Goal: Transaction & Acquisition: Purchase product/service

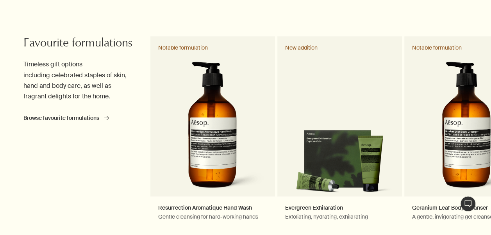
scroll to position [360, 0]
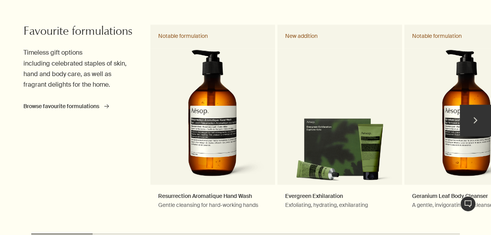
click at [467, 131] on button "chevron" at bounding box center [475, 120] width 31 height 31
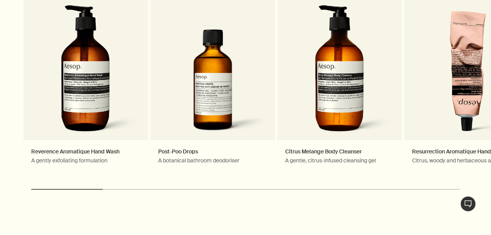
scroll to position [1354, 0]
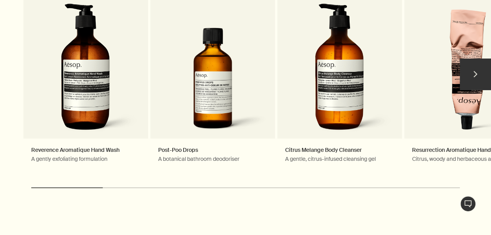
click at [480, 75] on button "chevron" at bounding box center [475, 74] width 31 height 31
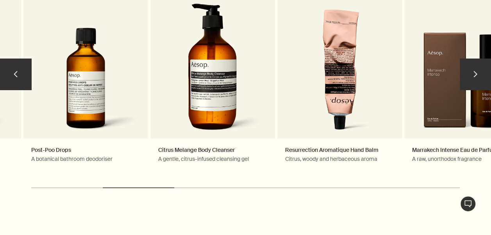
click at [480, 75] on button "chevron" at bounding box center [475, 74] width 31 height 31
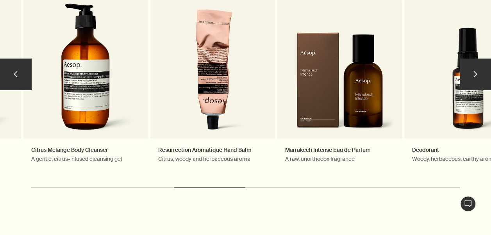
click at [480, 75] on button "chevron" at bounding box center [475, 74] width 31 height 31
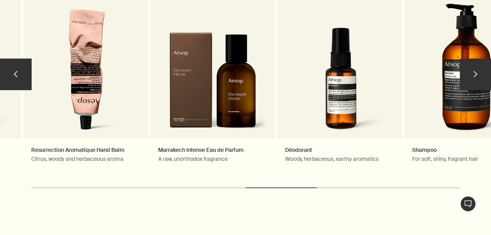
click at [480, 75] on button "chevron" at bounding box center [475, 74] width 31 height 31
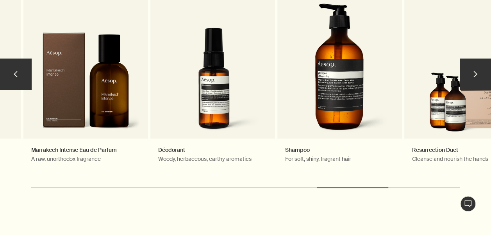
click at [480, 75] on button "chevron" at bounding box center [475, 74] width 31 height 31
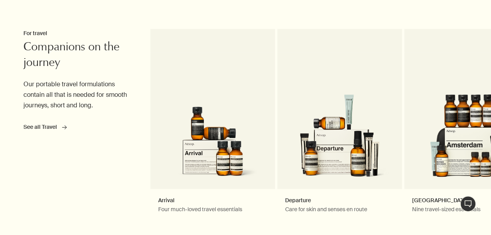
scroll to position [1813, 0]
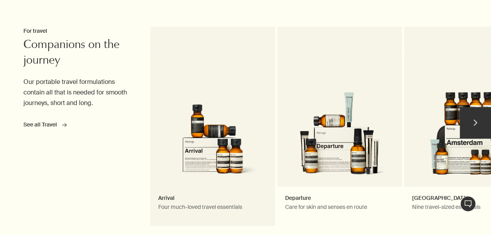
click at [202, 138] on link "Arrival Four much-loved travel essentials" at bounding box center [212, 126] width 125 height 199
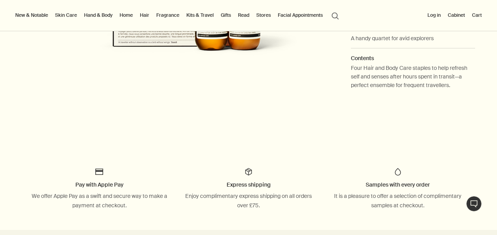
scroll to position [292, 0]
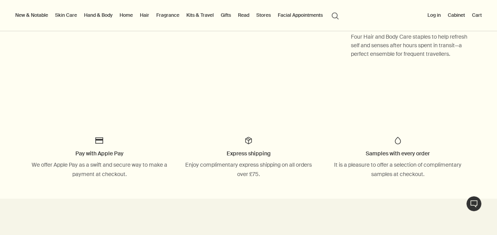
click at [229, 13] on link "Gifts" at bounding box center [225, 15] width 13 height 9
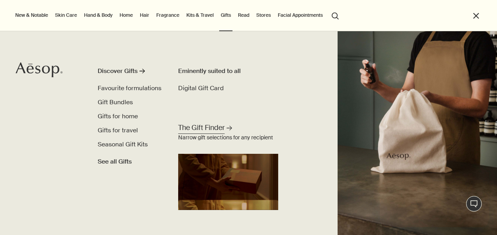
scroll to position [0, 0]
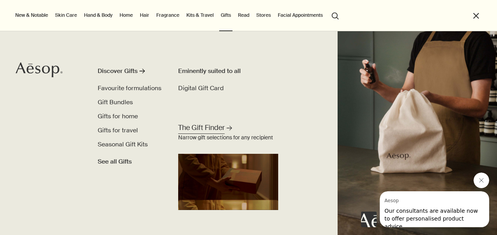
click at [218, 126] on span "The Gift Finder" at bounding box center [201, 128] width 47 height 10
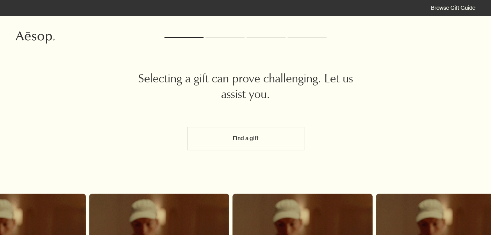
click at [259, 99] on h2 "Selecting a gift can prove challenging. Let us assist you." at bounding box center [246, 87] width 234 height 31
click at [251, 128] on button "Find a gift" at bounding box center [245, 138] width 117 height 23
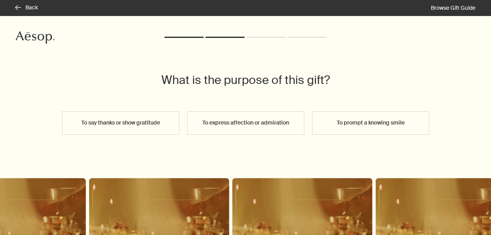
click at [263, 120] on button "To express affection or admiration" at bounding box center [245, 122] width 117 height 23
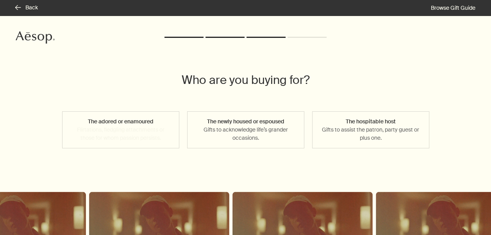
click at [127, 124] on button "The adored or enamoured Flirtations, fledgling attachments or those for whom pa…" at bounding box center [120, 129] width 117 height 37
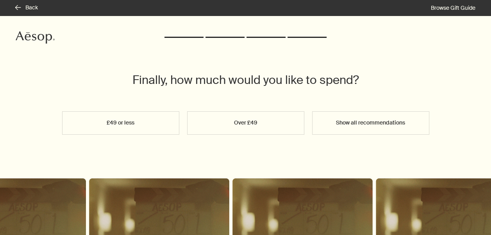
click at [388, 122] on button "Show all recommendations" at bounding box center [370, 122] width 117 height 23
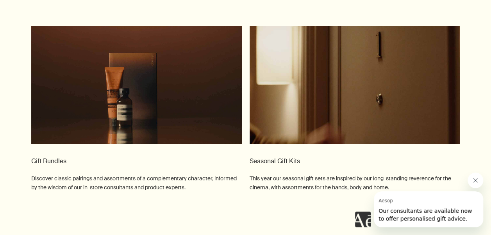
scroll to position [1313, 0]
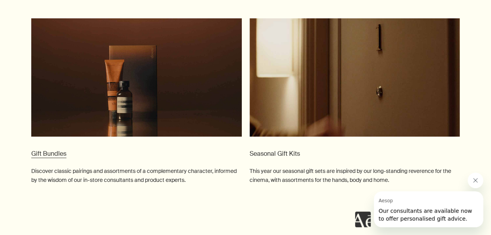
click at [125, 97] on video at bounding box center [136, 77] width 211 height 118
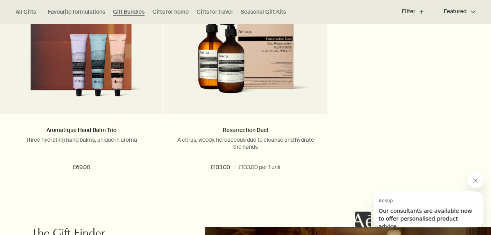
scroll to position [1688, 0]
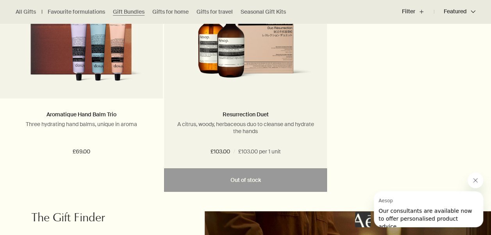
click at [246, 66] on img at bounding box center [246, 44] width 140 height 85
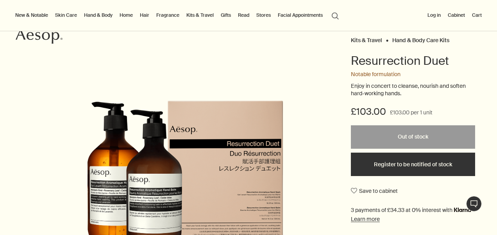
scroll to position [63, 0]
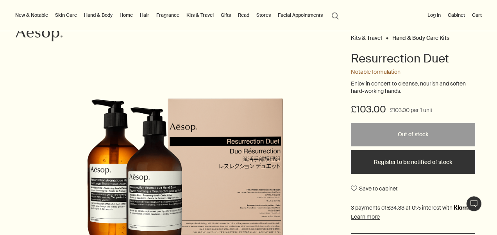
click at [100, 14] on link "Hand & Body" at bounding box center [98, 15] width 32 height 9
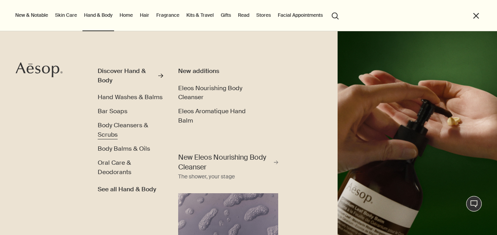
click at [135, 136] on span "Body Cleansers & Scrubs" at bounding box center [123, 130] width 50 height 18
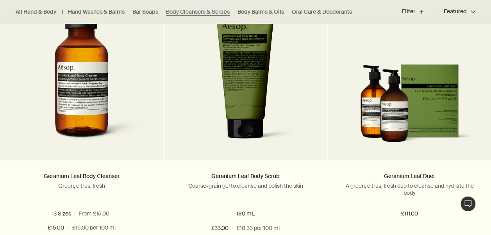
scroll to position [281, 0]
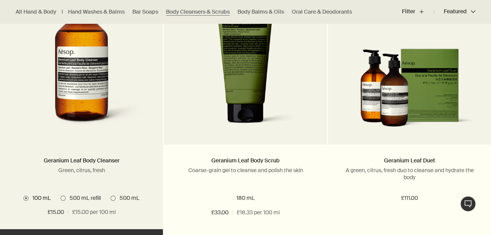
click at [113, 199] on span at bounding box center [113, 198] width 5 height 5
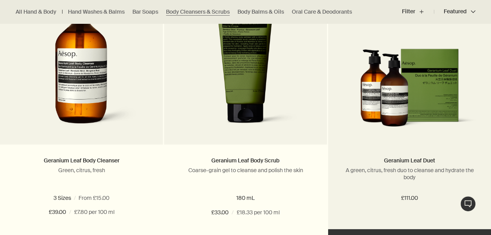
click at [399, 107] on img at bounding box center [410, 90] width 140 height 85
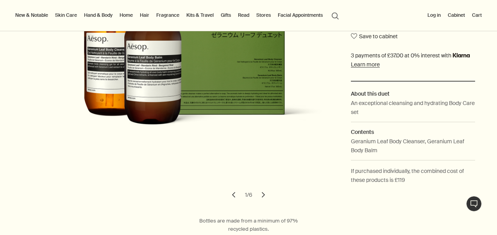
scroll to position [172, 0]
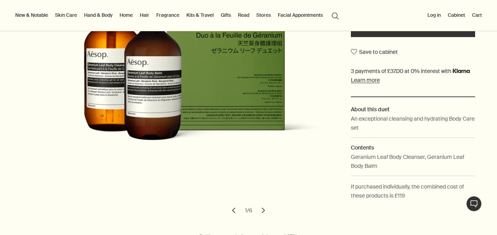
click at [259, 209] on button "chevron" at bounding box center [263, 210] width 17 height 17
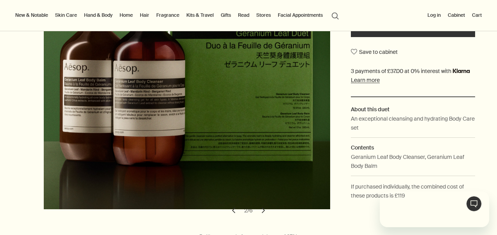
scroll to position [0, 0]
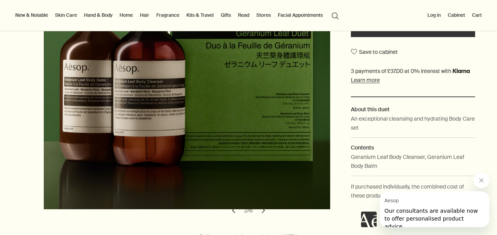
click at [259, 209] on button "chevron" at bounding box center [263, 210] width 17 height 17
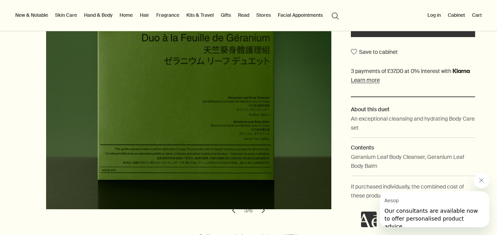
click at [259, 209] on button "chevron" at bounding box center [263, 210] width 17 height 17
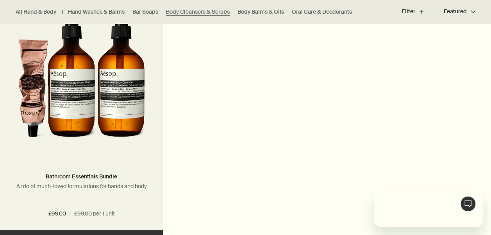
click at [77, 121] on img at bounding box center [81, 76] width 127 height 145
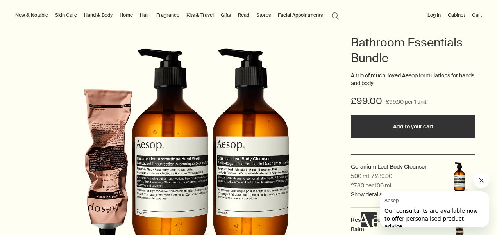
scroll to position [34, 0]
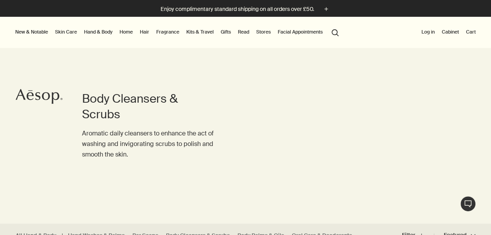
click at [226, 31] on link "Gifts" at bounding box center [225, 31] width 13 height 9
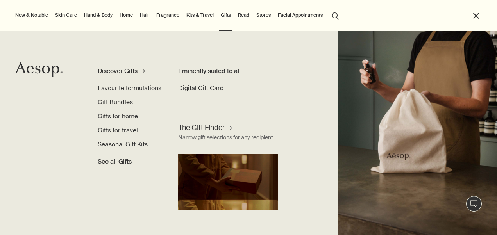
click at [148, 86] on span "Favourite formulations" at bounding box center [130, 88] width 64 height 8
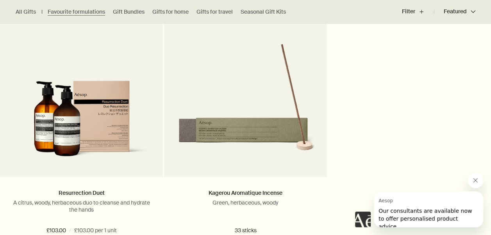
scroll to position [1985, 0]
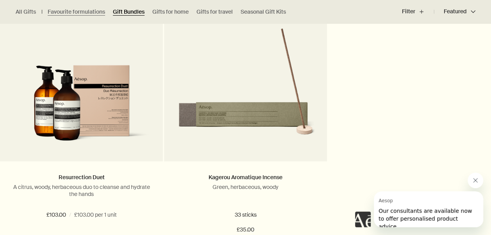
click at [135, 9] on link "Gift Bundles" at bounding box center [129, 11] width 32 height 7
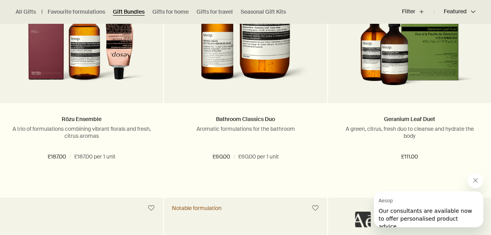
scroll to position [328, 0]
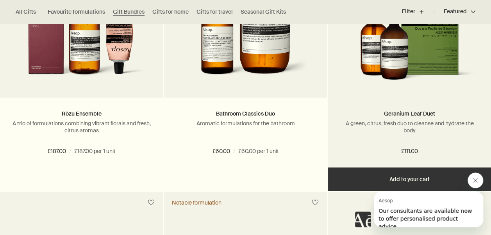
click at [422, 46] on img at bounding box center [410, 43] width 140 height 85
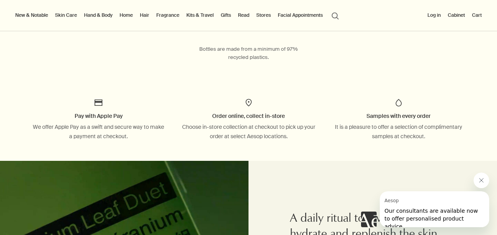
scroll to position [154, 0]
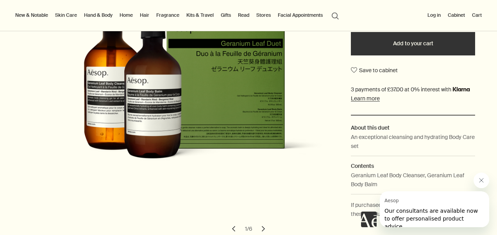
click at [419, 45] on button "Add to your cart" at bounding box center [413, 43] width 124 height 23
click at [474, 15] on button "Cart 1" at bounding box center [474, 15] width 18 height 9
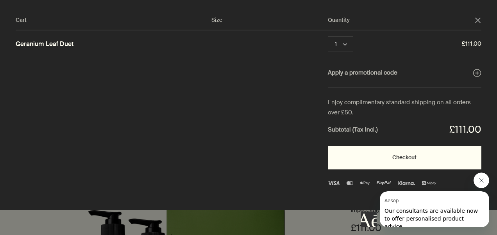
click at [415, 157] on button "Checkout" at bounding box center [405, 157] width 154 height 23
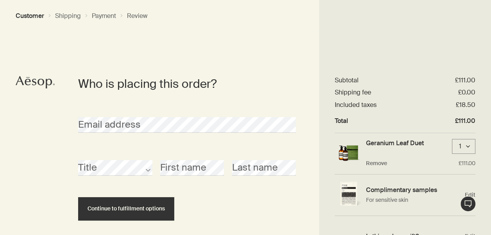
click at [174, 147] on div "First name" at bounding box center [192, 161] width 72 height 29
click at [134, 185] on div "Title First name Last name" at bounding box center [186, 168] width 225 height 43
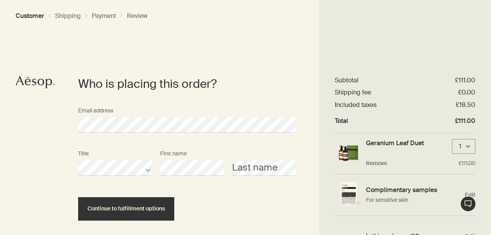
click at [231, 184] on div "Title First name Last name" at bounding box center [186, 168] width 225 height 43
click at [308, 171] on section "Who is placing this order? Email address Title First name Last name Continue to…" at bounding box center [187, 174] width 265 height 197
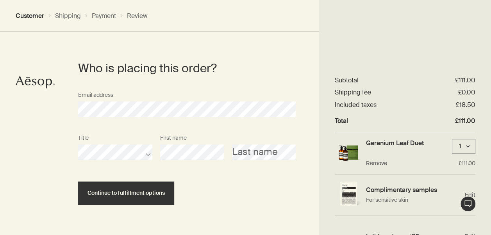
scroll to position [31, 0]
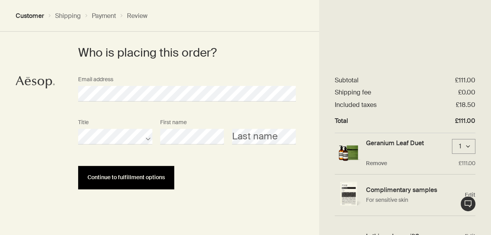
click at [159, 178] on span "Continue to fulfillment options" at bounding box center [126, 178] width 77 height 6
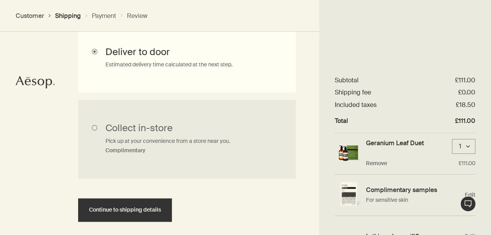
scroll to position [284, 0]
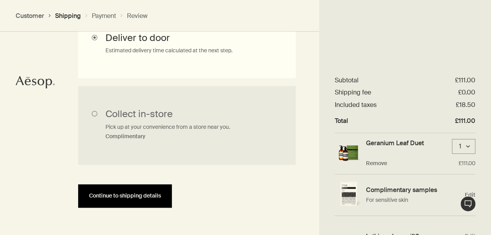
click at [139, 197] on span "Continue to shipping details" at bounding box center [125, 196] width 72 height 6
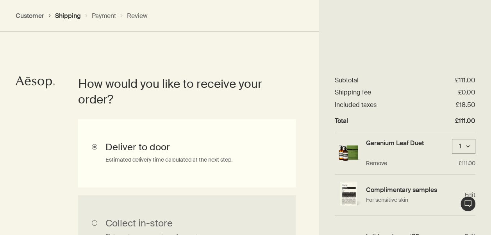
select select "GB"
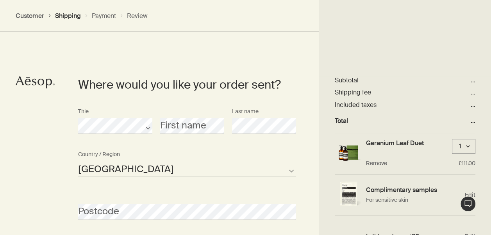
scroll to position [338, 0]
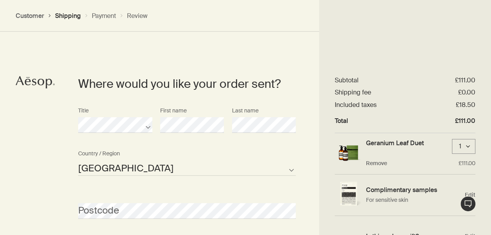
select select "GB"
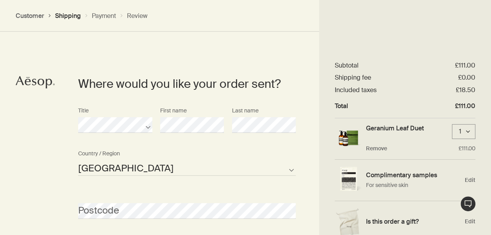
scroll to position [16, 0]
click at [254, 192] on div "Postcode" at bounding box center [186, 204] width 225 height 29
select select "GB"
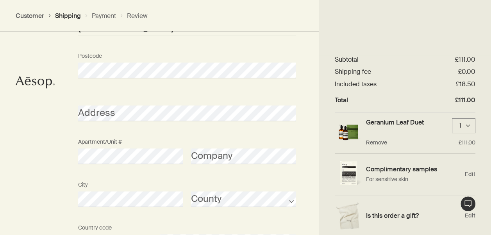
scroll to position [21, 0]
click at [308, 220] on section "Where would you like your order sent? Title First name Last name Guernsey Isle …" at bounding box center [187, 118] width 265 height 469
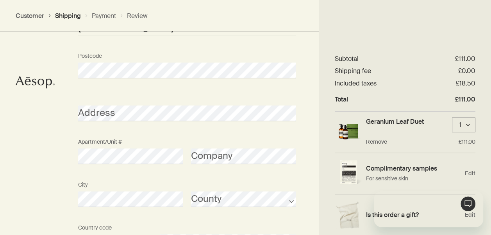
scroll to position [0, 0]
click at [299, 216] on div "City County" at bounding box center [186, 199] width 225 height 43
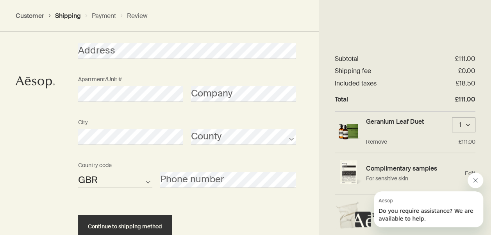
scroll to position [556, 0]
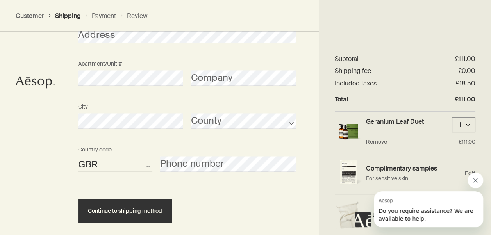
click at [145, 165] on select "AFG ALB DZA ASM AND AGO AIA ATA ATG ARG ARM ABW AUS AUT AZE BHS BHR BGD BRB BLR…" at bounding box center [115, 164] width 74 height 16
click at [216, 182] on div "AFG ALB DZA ASM AND AGO AIA ATA ATG ARG ARM ABW AUS AUT AZE BHS BHR BGD BRB BLR…" at bounding box center [186, 164] width 225 height 43
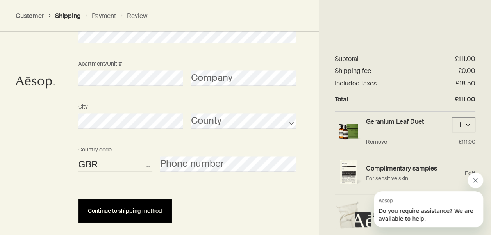
click at [136, 212] on span "Continue to shipping method" at bounding box center [125, 211] width 74 height 6
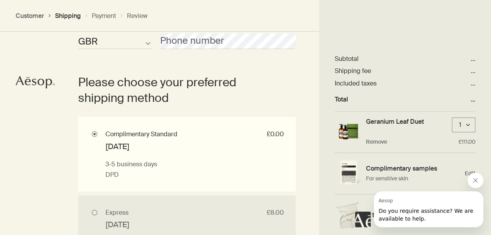
scroll to position [681, 0]
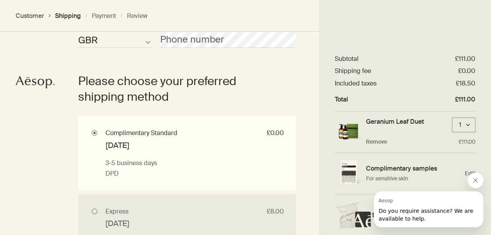
click at [313, 188] on section "Where would you like your order sent? Title First name Last name Guernsey Isle …" at bounding box center [187, 15] width 265 height 669
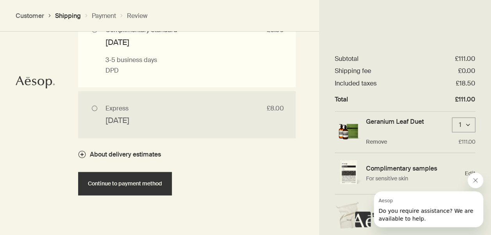
scroll to position [796, 0]
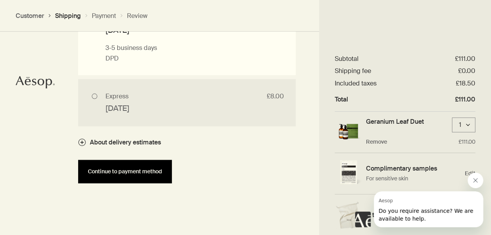
click at [143, 163] on button "Continue to payment method" at bounding box center [125, 171] width 94 height 23
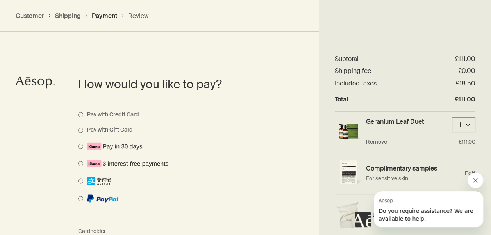
scroll to position [553, 0]
click at [97, 205] on li at bounding box center [181, 202] width 206 height 17
drag, startPoint x: 310, startPoint y: 208, endPoint x: 263, endPoint y: 222, distance: 49.9
click at [263, 222] on ul "Pay with Credit Card Pay with Gift Card" at bounding box center [187, 164] width 218 height 120
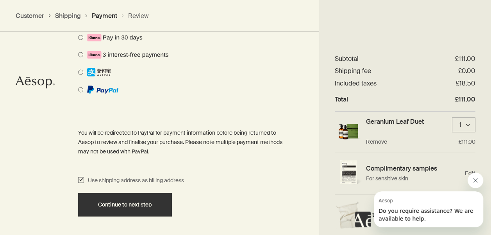
scroll to position [663, 0]
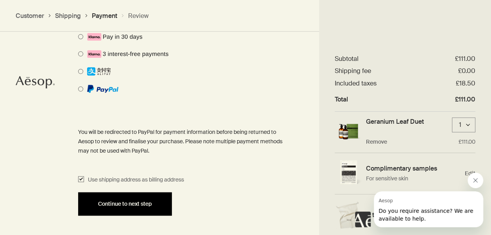
click at [145, 202] on span "Continue to next step" at bounding box center [125, 204] width 54 height 6
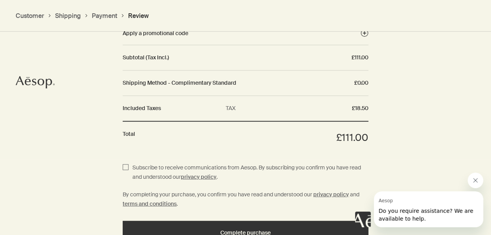
scroll to position [927, 0]
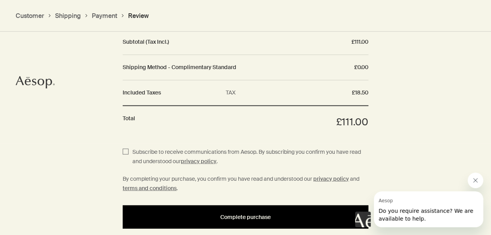
click at [256, 218] on span "Complete purchase" at bounding box center [245, 218] width 50 height 6
